Goal: Task Accomplishment & Management: Manage account settings

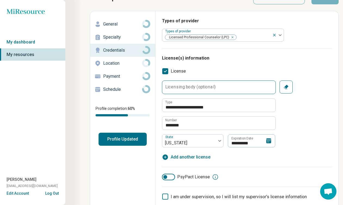
scroll to position [16, 0]
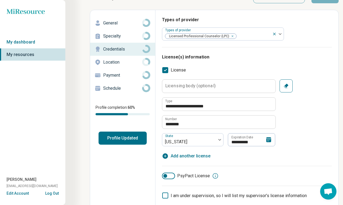
click at [271, 142] on icon at bounding box center [268, 140] width 7 height 7
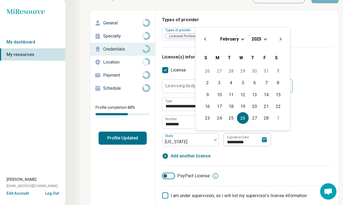
click at [281, 39] on span "Next Month" at bounding box center [281, 39] width 0 height 7
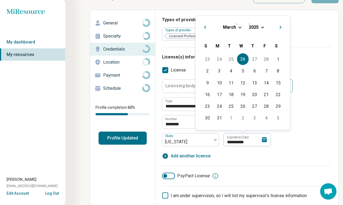
click at [280, 29] on button "Next Month" at bounding box center [281, 26] width 9 height 9
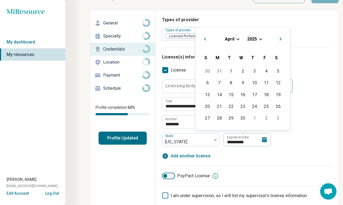
click at [207, 38] on button "Previous Month" at bounding box center [204, 38] width 9 height 9
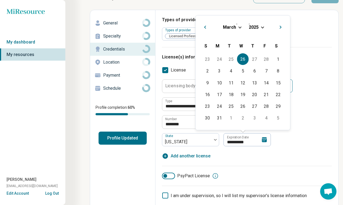
click at [263, 27] on span "Choose Date" at bounding box center [262, 26] width 3 height 3
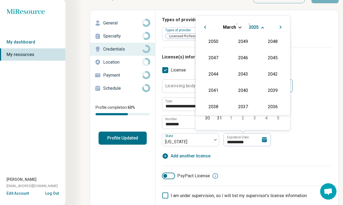
scroll to position [99, 0]
click at [272, 59] on div "2027" at bounding box center [272, 58] width 26 height 10
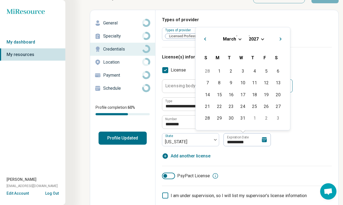
click at [205, 39] on span "Previous Month" at bounding box center [205, 39] width 0 height 7
click at [211, 119] on div "28" at bounding box center [208, 118] width 12 height 12
type textarea "*"
type input "**********"
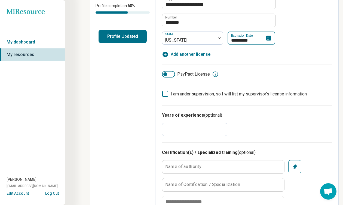
scroll to position [128, 0]
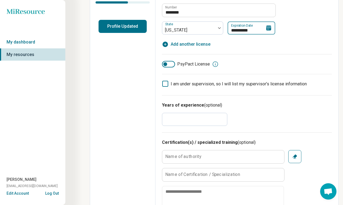
type input "*"
click at [223, 119] on input "*" at bounding box center [194, 119] width 65 height 13
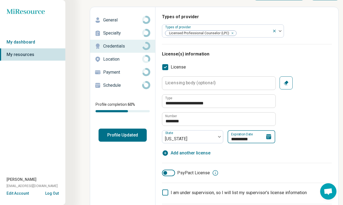
scroll to position [0, 0]
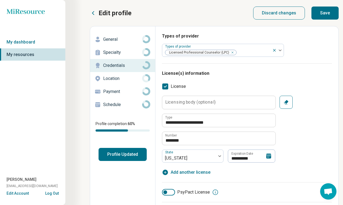
click at [323, 16] on button "Save" at bounding box center [324, 13] width 27 height 13
click at [119, 42] on p "General" at bounding box center [122, 39] width 39 height 7
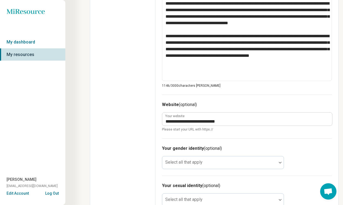
scroll to position [290, 0]
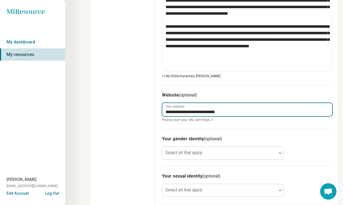
drag, startPoint x: 231, startPoint y: 113, endPoint x: 134, endPoint y: 110, distance: 96.4
click at [162, 110] on input "**********" at bounding box center [247, 109] width 170 height 13
type textarea "*"
type input "*"
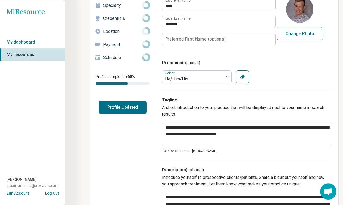
scroll to position [0, 0]
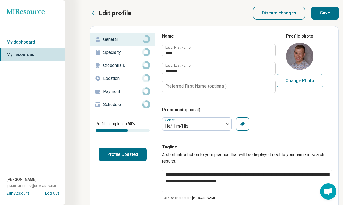
click at [120, 55] on p "Specialty" at bounding box center [122, 52] width 39 height 7
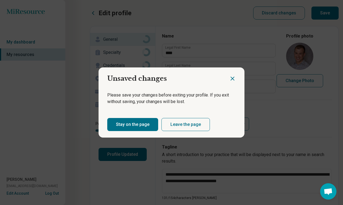
click at [137, 125] on button "Stay on the page" at bounding box center [132, 124] width 51 height 13
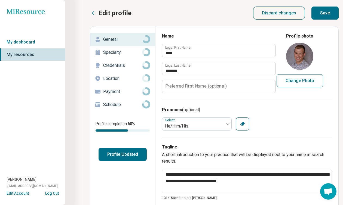
click at [324, 16] on button "Save" at bounding box center [324, 13] width 27 height 13
type textarea "*"
click at [116, 55] on p "Specialty" at bounding box center [122, 52] width 39 height 7
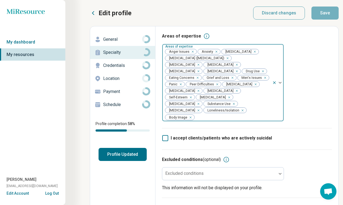
click at [198, 72] on icon "Remove [object Object]" at bounding box center [197, 71] width 2 height 2
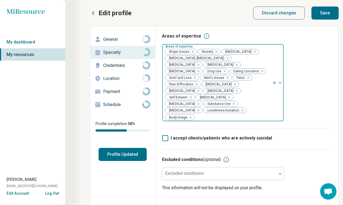
click at [201, 66] on div "Remove [object Object]" at bounding box center [197, 65] width 7 height 7
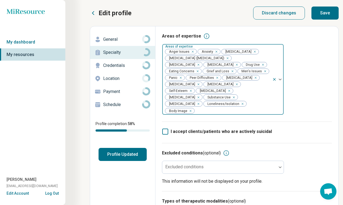
click at [197, 65] on icon "Remove [object Object]" at bounding box center [197, 65] width 4 height 4
click at [259, 65] on icon "Remove [object Object]" at bounding box center [261, 65] width 4 height 4
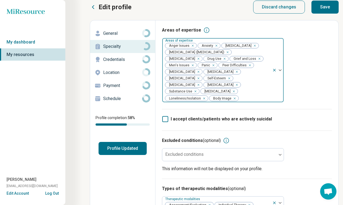
scroll to position [7, 0]
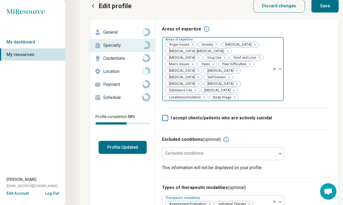
click at [230, 99] on div "Remove [object Object]" at bounding box center [233, 97] width 7 height 7
click at [256, 45] on div "Remove [object Object]" at bounding box center [254, 44] width 7 height 7
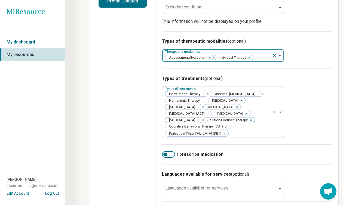
scroll to position [154, 0]
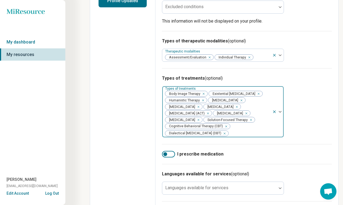
click at [204, 91] on div "Remove [object Object]" at bounding box center [202, 94] width 7 height 7
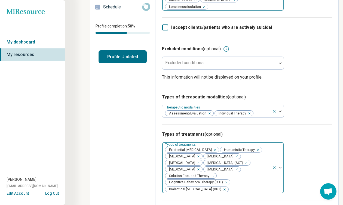
scroll to position [0, 0]
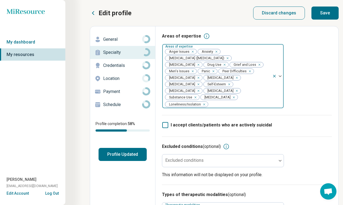
click at [321, 14] on button "Save" at bounding box center [324, 13] width 27 height 13
click at [118, 79] on p "Location" at bounding box center [122, 78] width 39 height 7
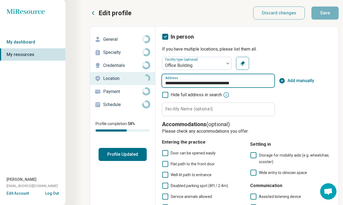
drag, startPoint x: 252, startPoint y: 82, endPoint x: 146, endPoint y: 83, distance: 106.7
click at [162, 83] on input "**********" at bounding box center [218, 80] width 112 height 13
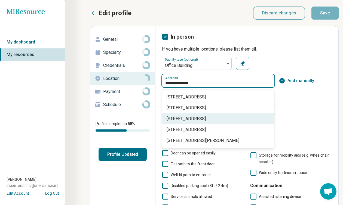
click at [217, 119] on span "[STREET_ADDRESS]" at bounding box center [219, 119] width 105 height 7
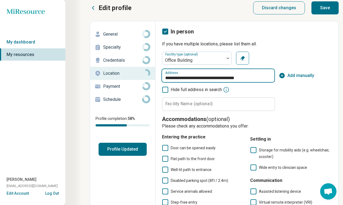
scroll to position [7, 0]
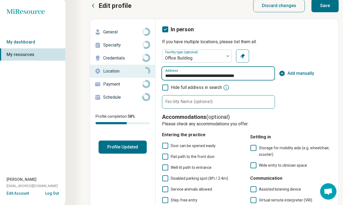
type input "**********"
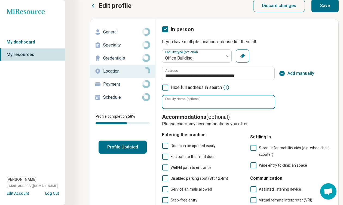
click at [181, 105] on input "Facility Name (optional)" at bounding box center [218, 102] width 112 height 13
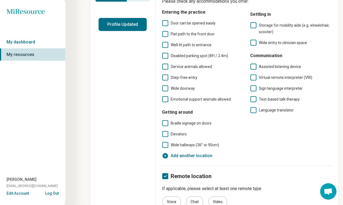
scroll to position [0, 0]
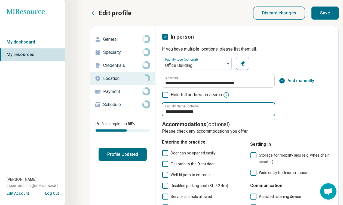
type input "**********"
click at [326, 14] on button "Save" at bounding box center [324, 13] width 27 height 13
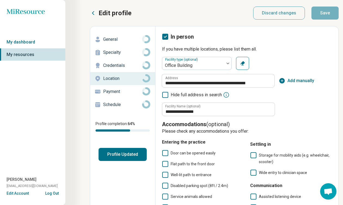
click at [127, 93] on p "Payment" at bounding box center [122, 91] width 39 height 7
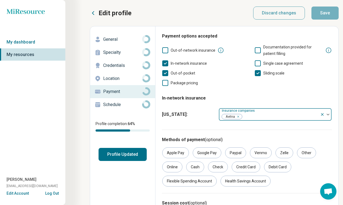
click at [238, 118] on icon "Remove [object Object]" at bounding box center [237, 117] width 4 height 4
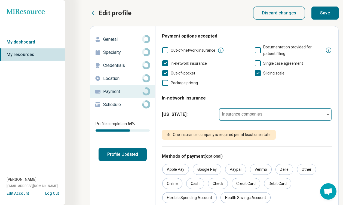
click at [166, 64] on polyline at bounding box center [165, 64] width 2 height 2
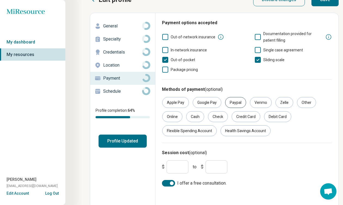
scroll to position [17, 0]
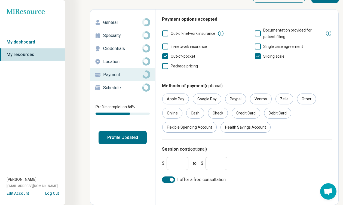
click at [177, 162] on input "*" at bounding box center [178, 163] width 22 height 13
type input "*"
click at [214, 163] on input "*" at bounding box center [217, 163] width 22 height 13
type input "***"
click at [175, 164] on input "*" at bounding box center [178, 163] width 22 height 13
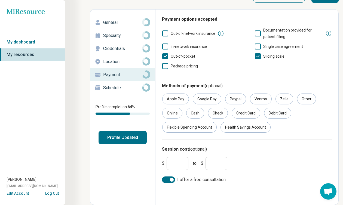
type input "***"
click at [259, 162] on div "$ *** to $ ***" at bounding box center [247, 163] width 174 height 17
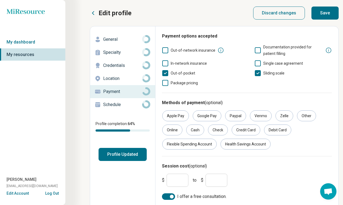
click at [322, 15] on button "Save" at bounding box center [324, 13] width 27 height 13
click at [123, 106] on p "Schedule" at bounding box center [122, 105] width 39 height 7
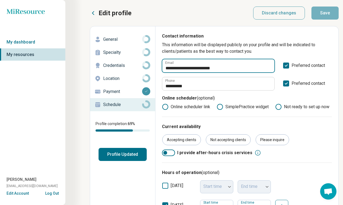
drag, startPoint x: 233, startPoint y: 68, endPoint x: 118, endPoint y: 70, distance: 114.9
click at [162, 70] on input "**********" at bounding box center [218, 65] width 112 height 13
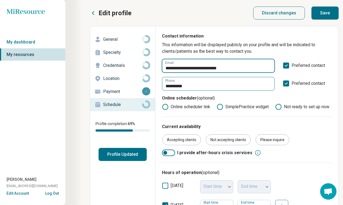
type input "**********"
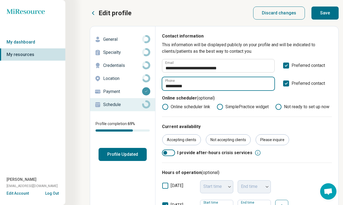
click at [195, 88] on input "**********" at bounding box center [218, 83] width 112 height 13
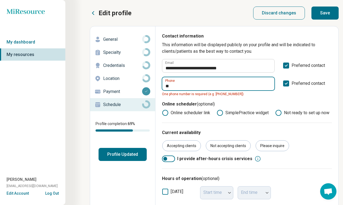
type input "*"
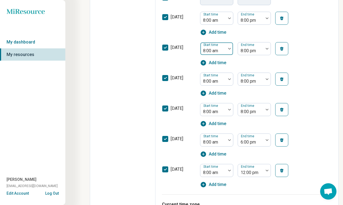
scroll to position [340, 0]
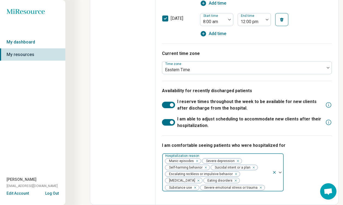
click at [234, 180] on icon "Remove [object Object]" at bounding box center [234, 181] width 4 height 4
type input "**********"
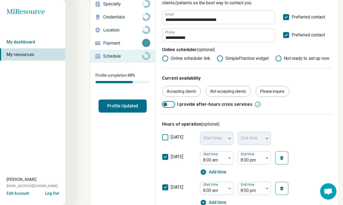
scroll to position [0, 0]
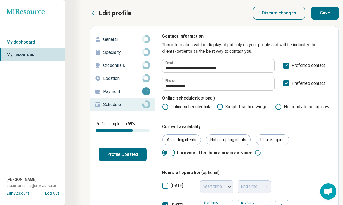
click at [323, 15] on button "Save" at bounding box center [324, 13] width 27 height 13
click at [133, 156] on button "Profile Updated" at bounding box center [123, 154] width 48 height 13
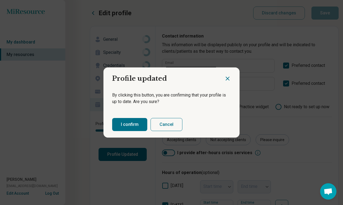
click at [129, 125] on button "I confirm" at bounding box center [129, 124] width 35 height 13
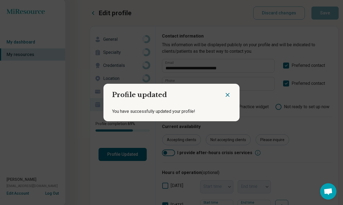
click at [229, 93] on icon "Close dialog" at bounding box center [227, 95] width 7 height 7
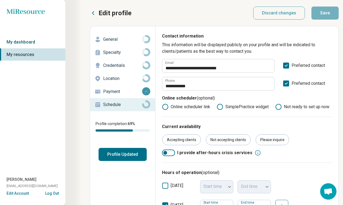
click at [40, 43] on link "My dashboard" at bounding box center [32, 42] width 65 height 13
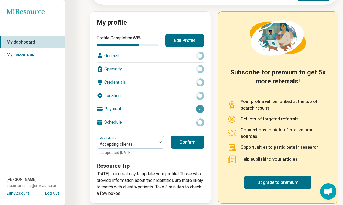
scroll to position [58, 0]
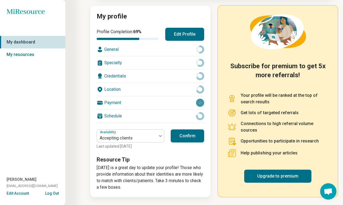
click at [194, 136] on button "Confirm" at bounding box center [187, 136] width 33 height 13
